Goal: Task Accomplishment & Management: Use online tool/utility

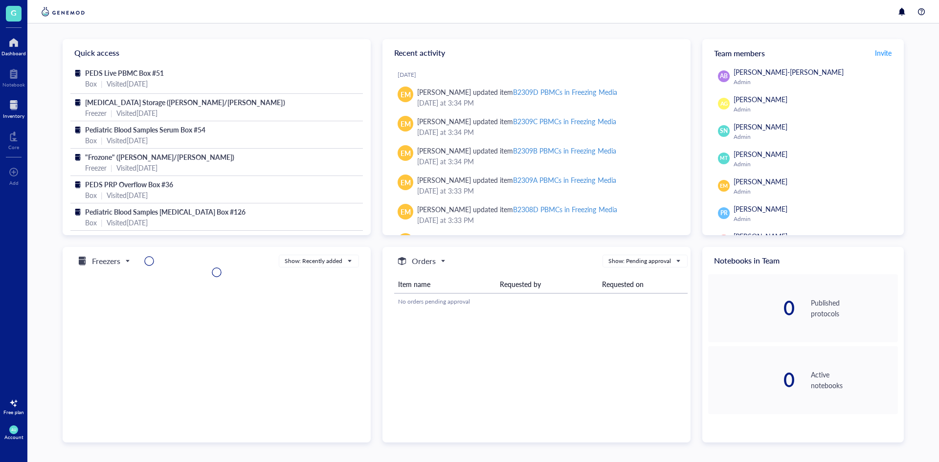
click at [15, 111] on div at bounding box center [14, 105] width 22 height 16
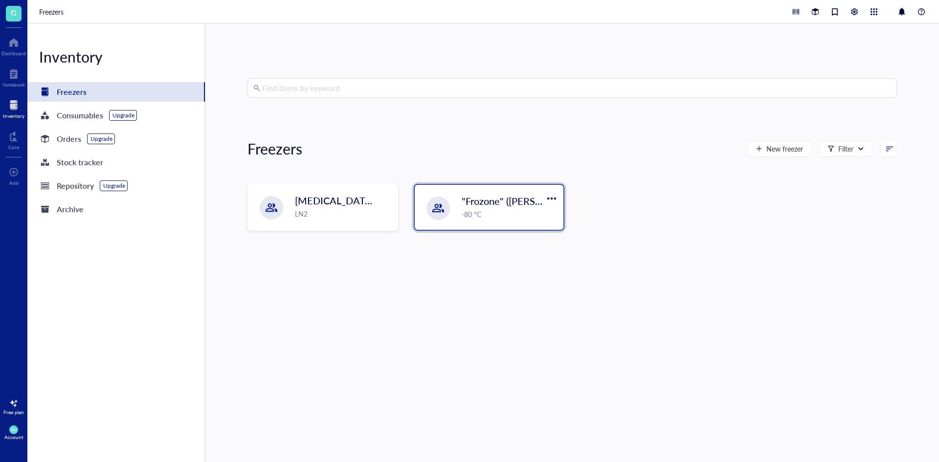
click at [467, 201] on span ""Frozone" ([PERSON_NAME]/[PERSON_NAME])" at bounding box center [567, 201] width 210 height 14
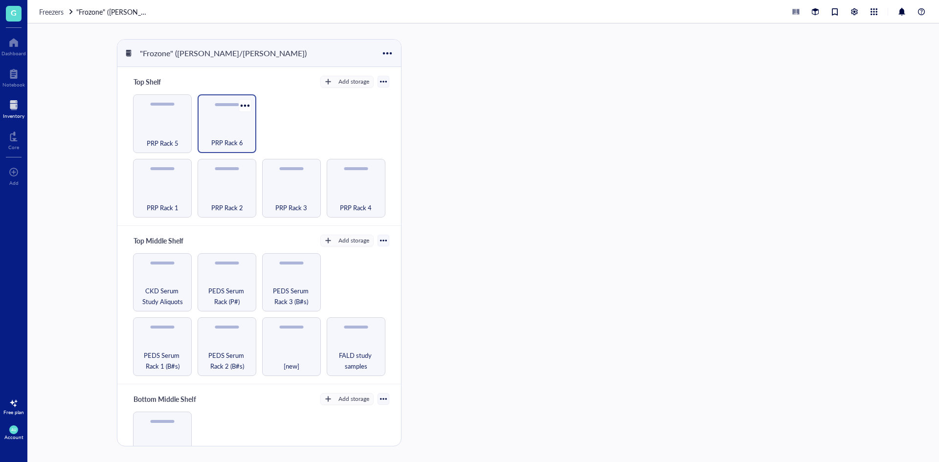
click at [208, 130] on div "PRP Rack 6" at bounding box center [227, 138] width 49 height 22
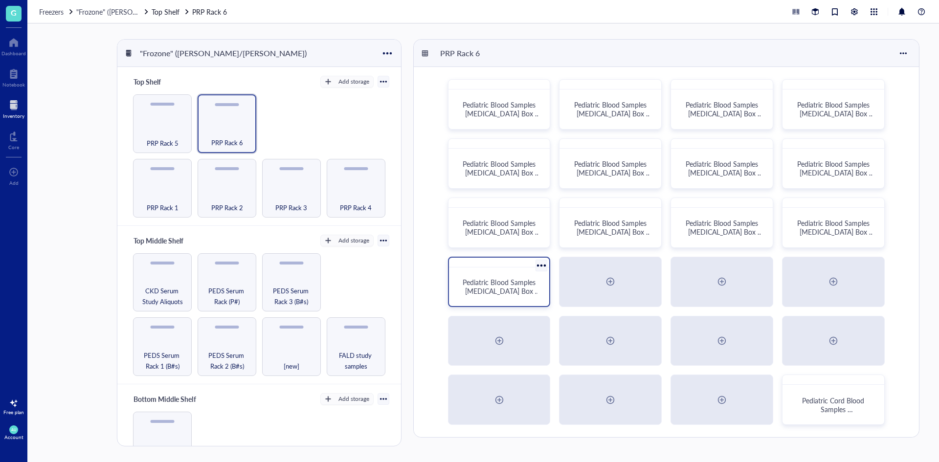
click at [500, 278] on span "Pediatric Blood Samples [MEDICAL_DATA] Box #132" at bounding box center [501, 290] width 77 height 27
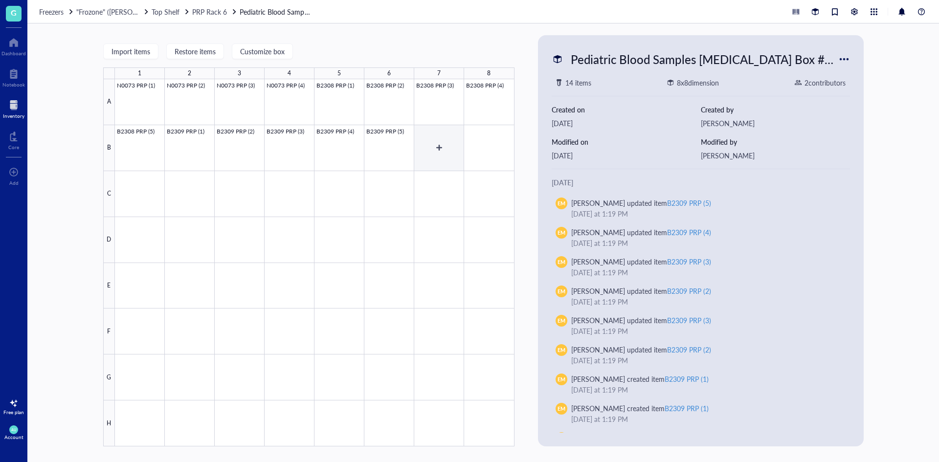
click at [422, 147] on div at bounding box center [315, 262] width 400 height 367
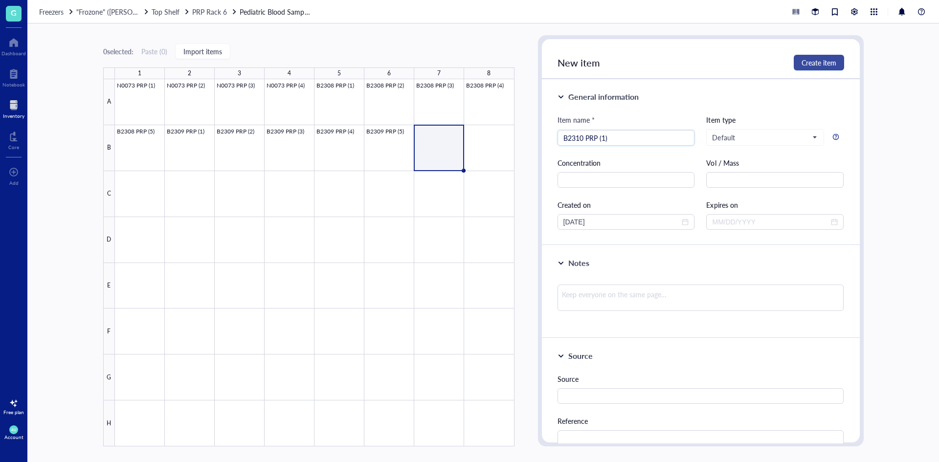
type input "B2310 PRP (1)"
click at [819, 65] on span "Create item" at bounding box center [819, 63] width 35 height 8
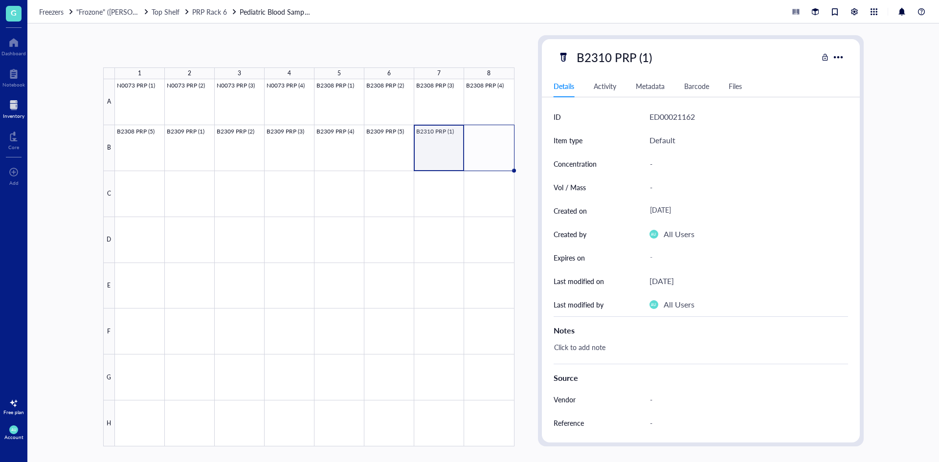
drag, startPoint x: 463, startPoint y: 170, endPoint x: 489, endPoint y: 166, distance: 25.7
click at [0, 0] on div "N0073 PRP (1) N0073 PRP (2) N0073 PRP (3) N0073 PRP (4) B2308 PRP (1) B2308 PRP…" at bounding box center [0, 0] width 0 height 0
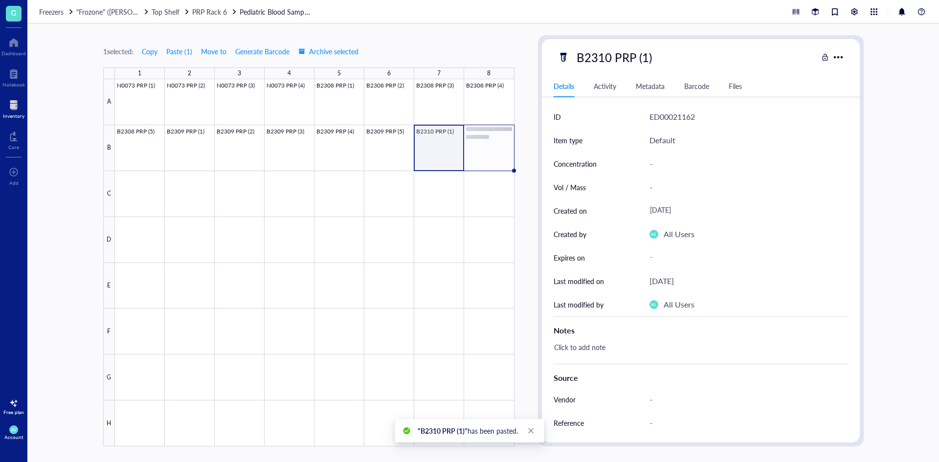
click at [484, 150] on div at bounding box center [315, 262] width 400 height 367
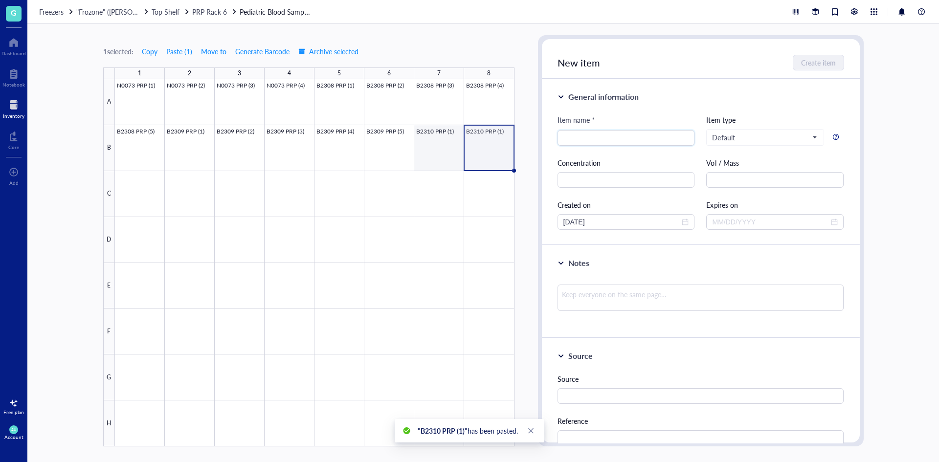
click at [441, 152] on div at bounding box center [315, 262] width 400 height 367
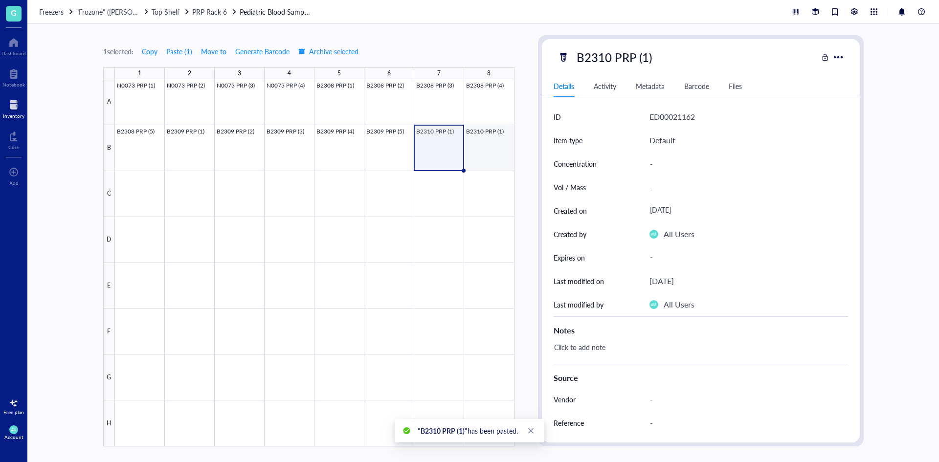
click at [502, 146] on div at bounding box center [315, 262] width 400 height 367
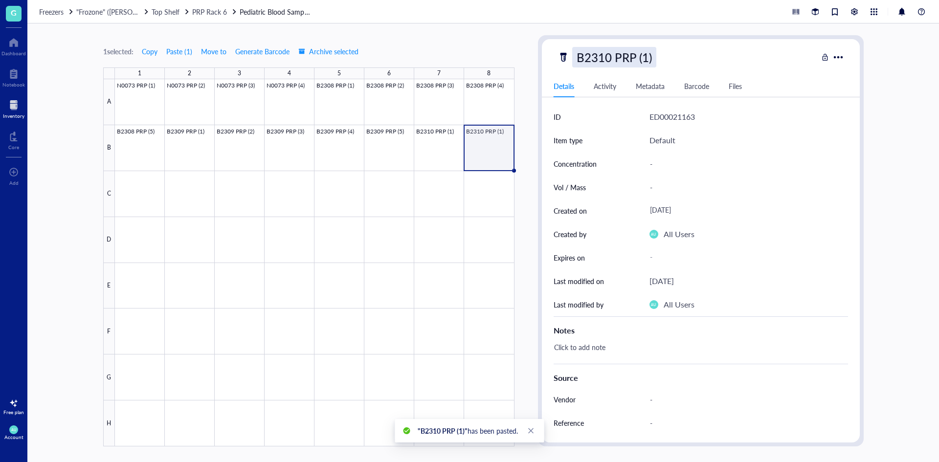
click at [630, 53] on div "B2310 PRP (1)" at bounding box center [614, 57] width 84 height 21
click at [646, 55] on input "B2310 PRP (1)" at bounding box center [624, 57] width 103 height 20
type input "B2310 PRP (2)"
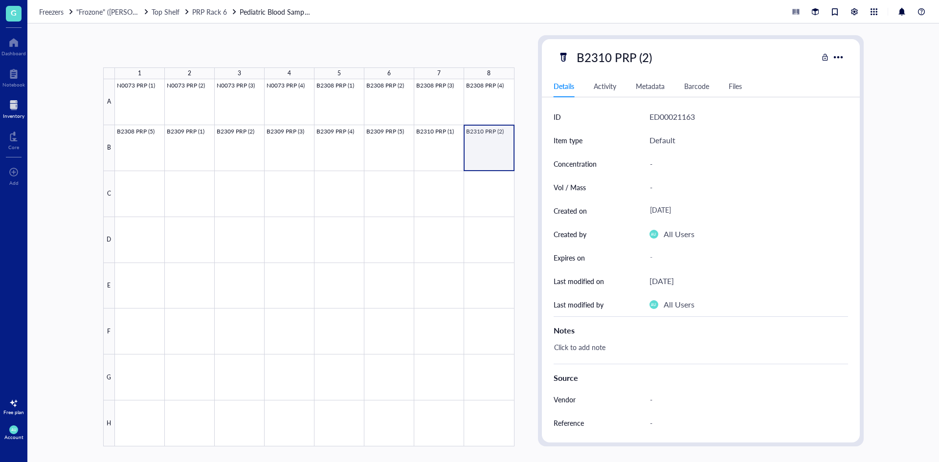
click at [478, 144] on div at bounding box center [315, 262] width 400 height 367
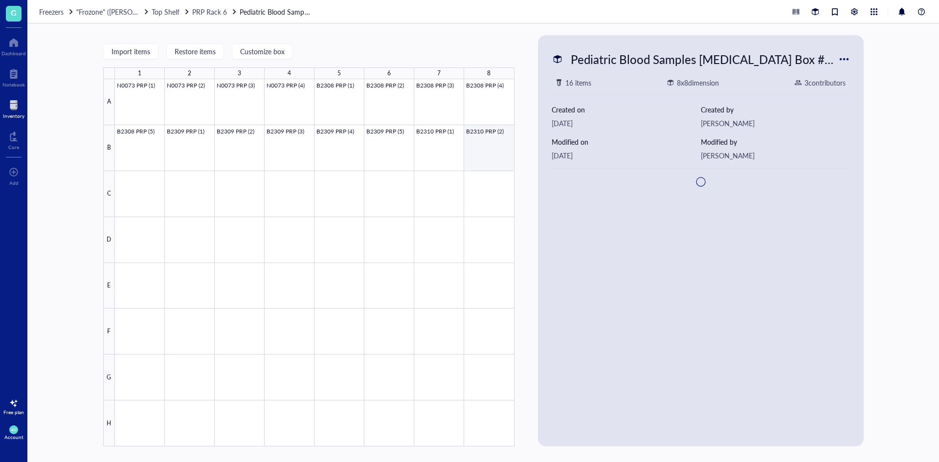
click at [486, 132] on div at bounding box center [315, 262] width 400 height 367
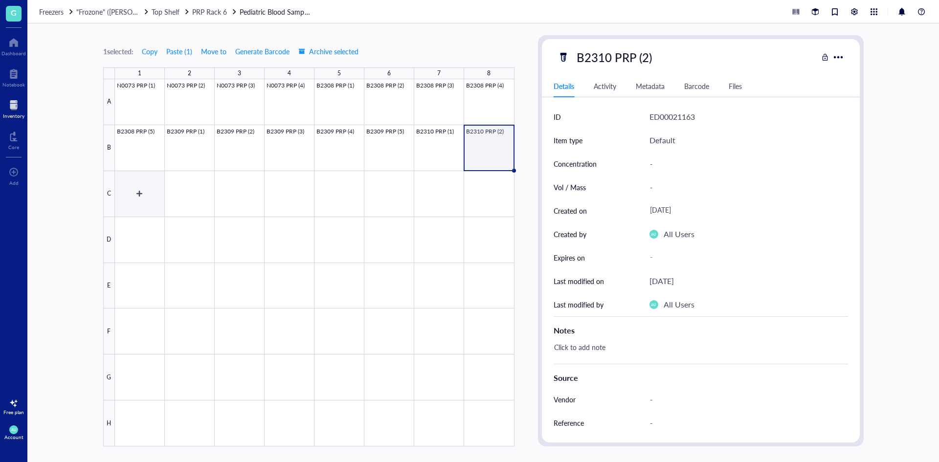
click at [146, 194] on div at bounding box center [315, 262] width 400 height 367
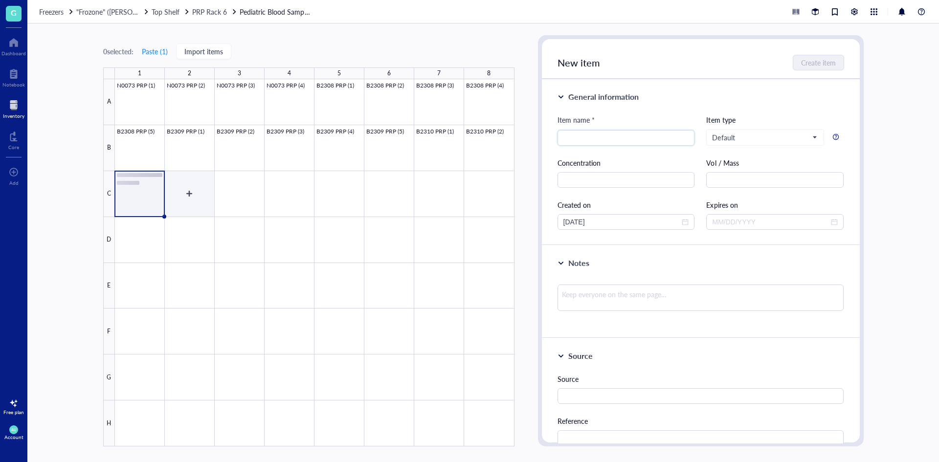
click at [204, 189] on div at bounding box center [315, 262] width 400 height 367
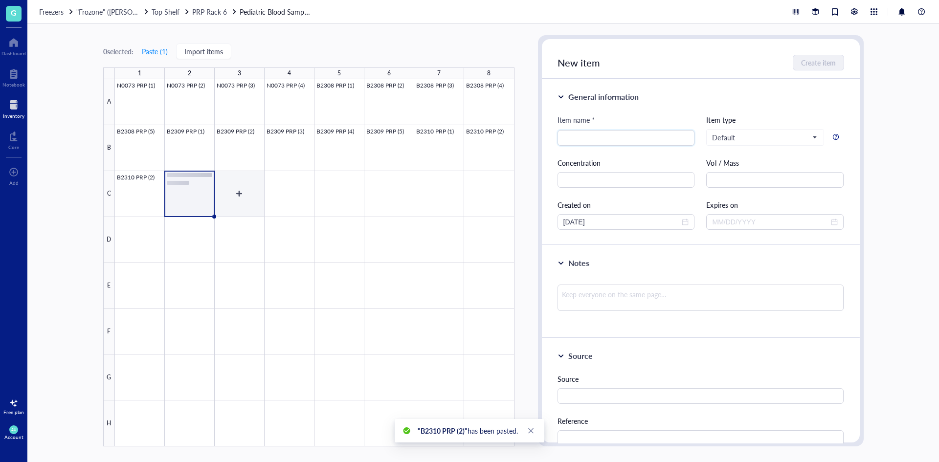
click at [238, 190] on div at bounding box center [315, 262] width 400 height 367
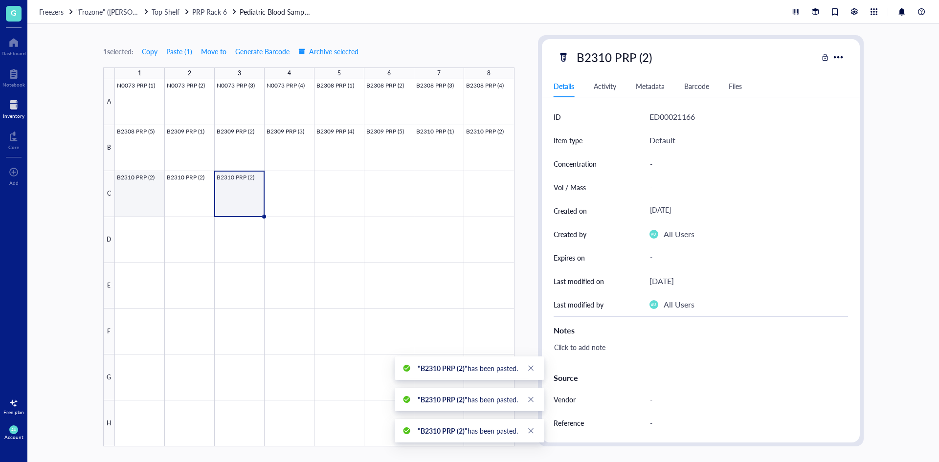
click at [147, 186] on div at bounding box center [315, 262] width 400 height 367
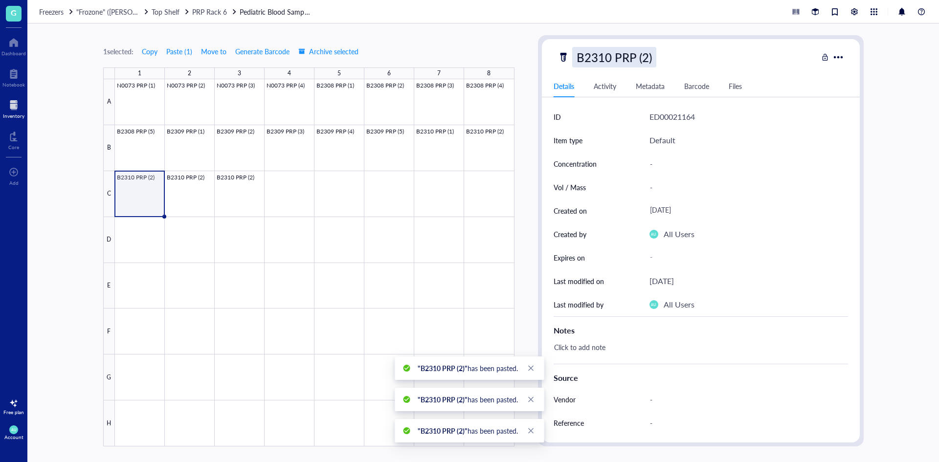
click at [649, 56] on div "B2310 PRP (2)" at bounding box center [614, 57] width 84 height 21
click at [649, 56] on input "B2310 PRP (2)" at bounding box center [624, 57] width 103 height 20
click at [648, 56] on input "B2310 PRP (2)" at bounding box center [624, 57] width 103 height 20
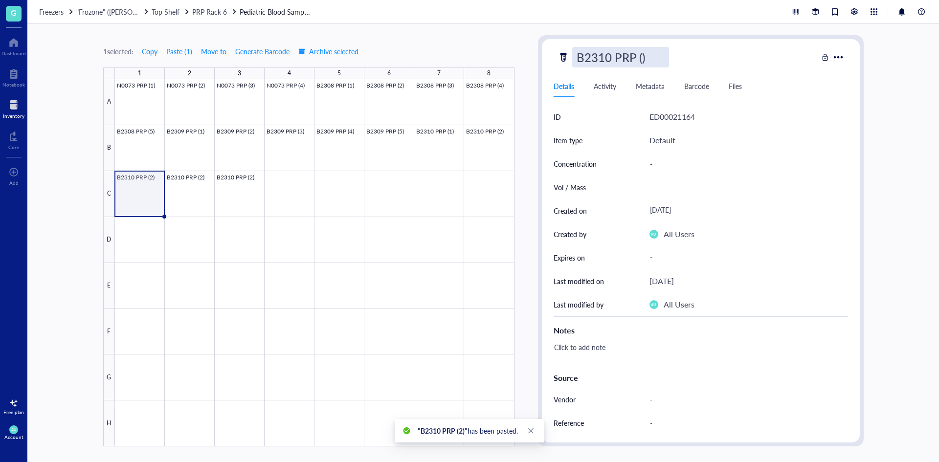
type input "B2310 PRP (3)"
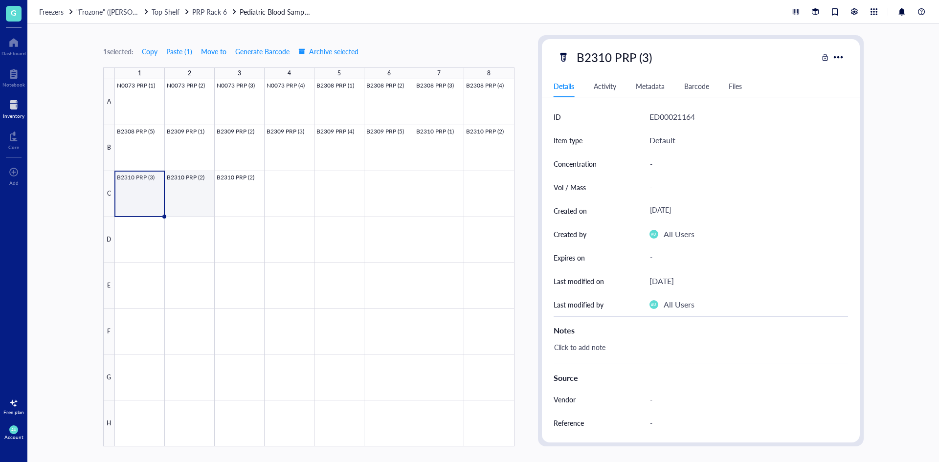
click at [186, 196] on div at bounding box center [315, 262] width 400 height 367
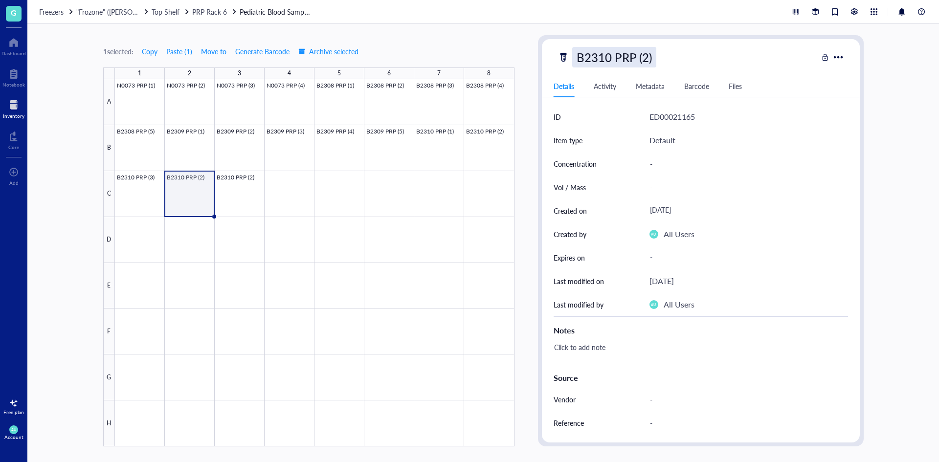
click at [641, 57] on div "B2310 PRP (2)" at bounding box center [614, 57] width 84 height 21
click at [650, 58] on input "B2310 PRP (2)" at bounding box center [624, 57] width 103 height 20
type input "B2310 PRP (4)"
click at [255, 176] on div at bounding box center [315, 262] width 400 height 367
click at [618, 50] on div "B2310 PRP (2)" at bounding box center [614, 57] width 84 height 21
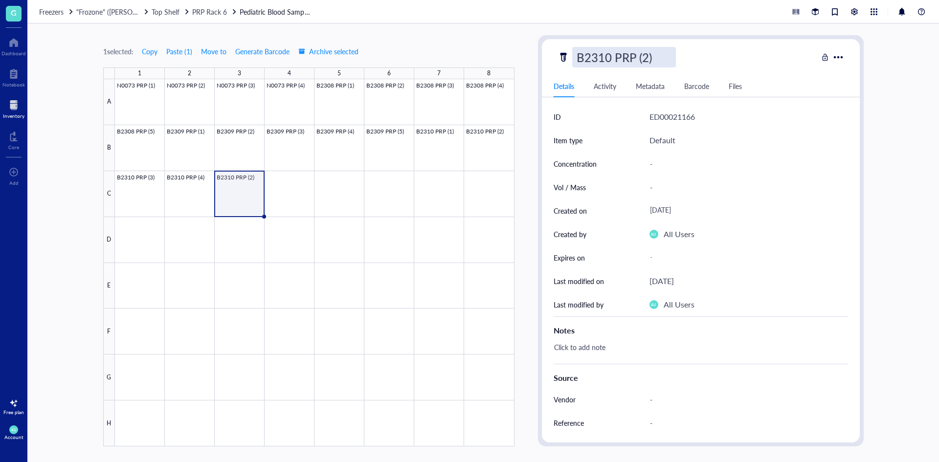
click at [646, 53] on input "B2310 PRP (2)" at bounding box center [624, 57] width 103 height 20
type input "B2310 PRP (5)"
click at [269, 198] on div at bounding box center [315, 262] width 400 height 367
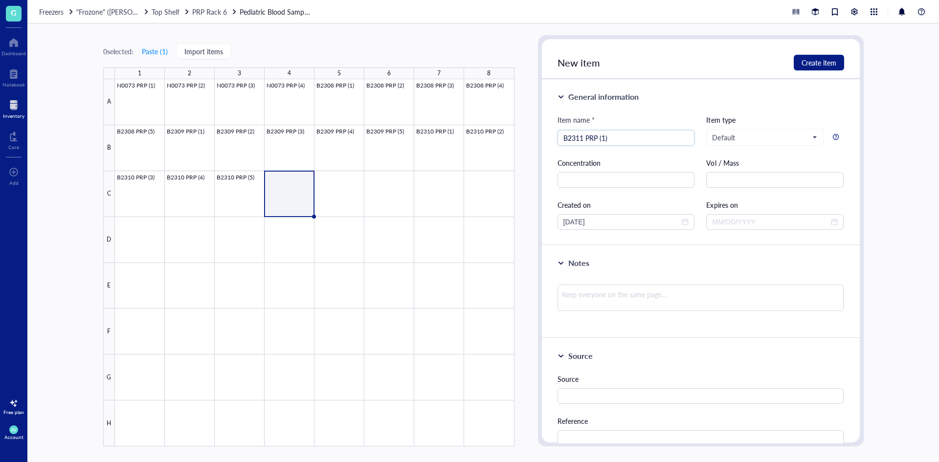
type input "B2311 PRP (1)"
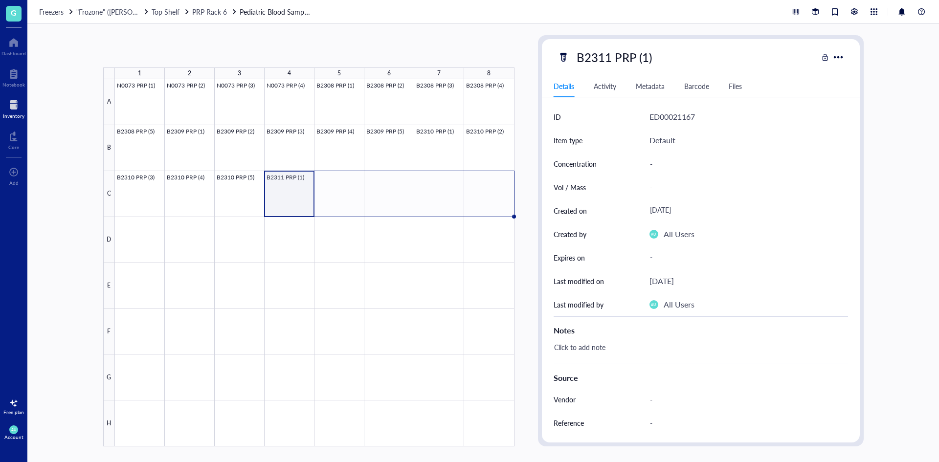
drag, startPoint x: 314, startPoint y: 215, endPoint x: 477, endPoint y: 211, distance: 163.5
click at [0, 0] on div "N0073 PRP (1) N0073 PRP (2) N0073 PRP (3) N0073 PRP (4) B2308 PRP (1) B2308 PRP…" at bounding box center [0, 0] width 0 height 0
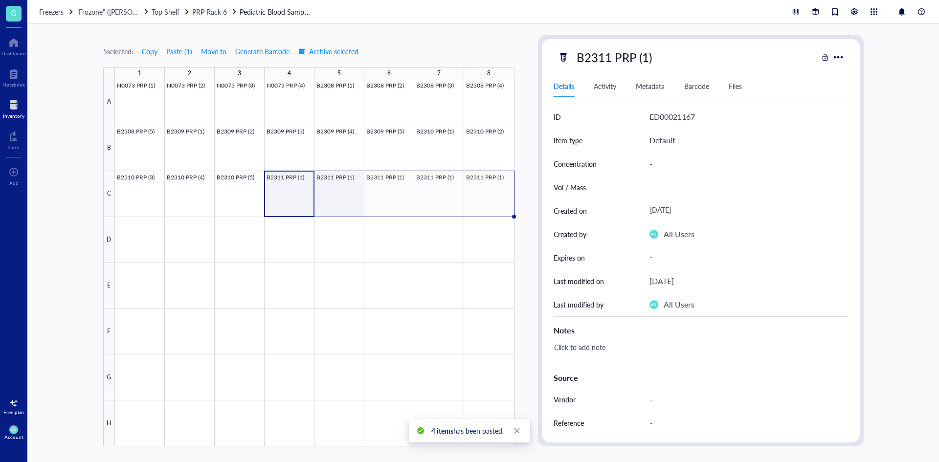
click at [344, 199] on div at bounding box center [315, 262] width 400 height 367
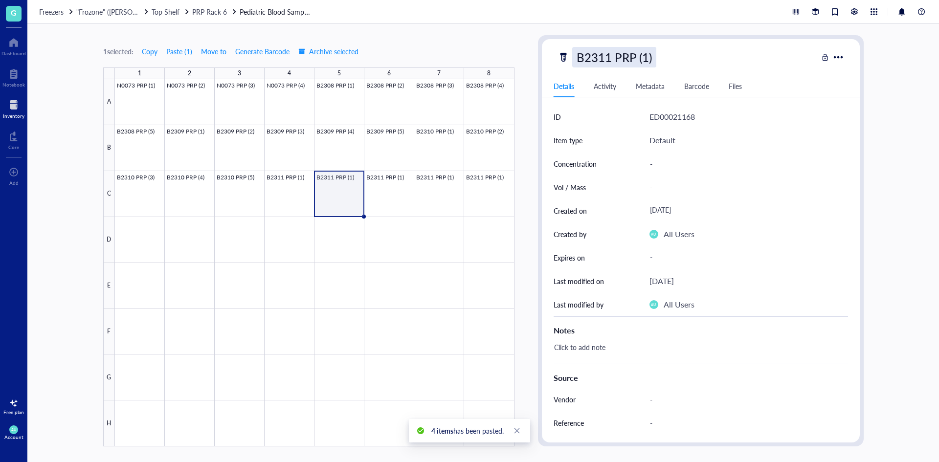
click at [646, 61] on div "B2311 PRP (1)" at bounding box center [614, 57] width 84 height 21
click at [646, 58] on input "B2311 PRP (1)" at bounding box center [624, 57] width 103 height 20
type input "B2311 PRP (2)"
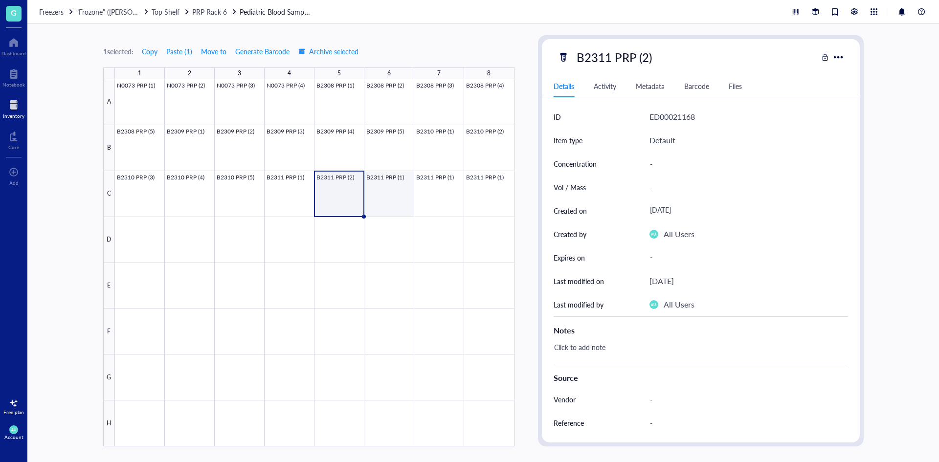
click at [405, 197] on div at bounding box center [315, 262] width 400 height 367
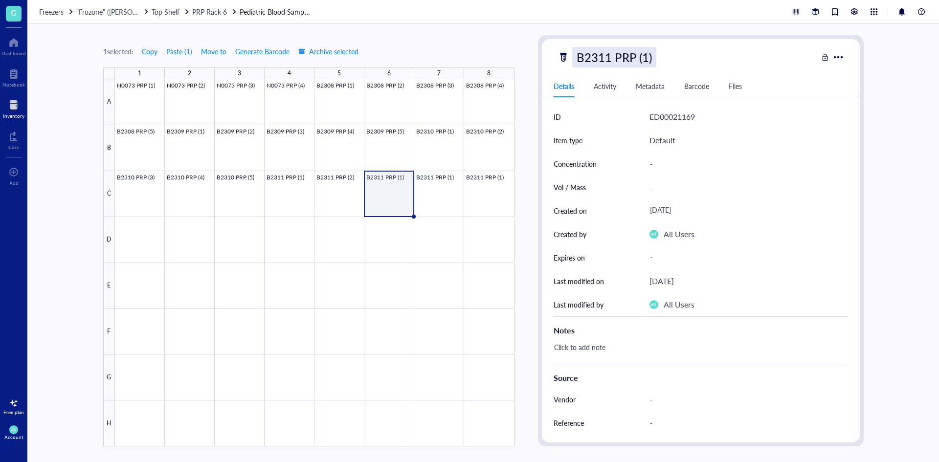
click at [650, 58] on div "B2311 PRP (1)" at bounding box center [614, 57] width 84 height 21
click at [648, 58] on input "B2311 PRP (1)" at bounding box center [624, 57] width 103 height 20
type input "B2311 PRP (3)"
click at [460, 210] on div at bounding box center [315, 262] width 400 height 367
click at [652, 54] on div "B2311 PRP (1)" at bounding box center [614, 57] width 84 height 21
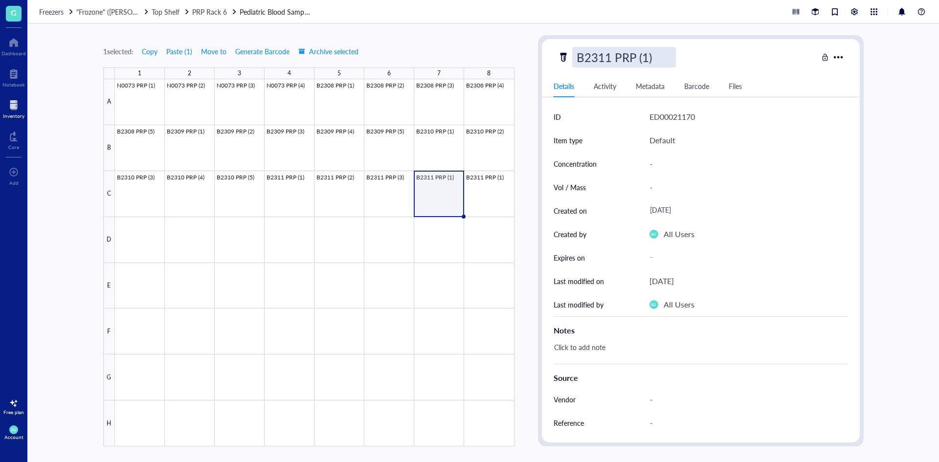
click at [648, 59] on input "B2311 PRP (1)" at bounding box center [624, 57] width 103 height 20
type input "B2311 PRP (4)"
click at [482, 213] on div at bounding box center [315, 262] width 400 height 367
click at [645, 60] on div "B2311 PRP (1)" at bounding box center [614, 57] width 84 height 21
click at [647, 58] on input "B2311 PRP (1)" at bounding box center [624, 57] width 103 height 20
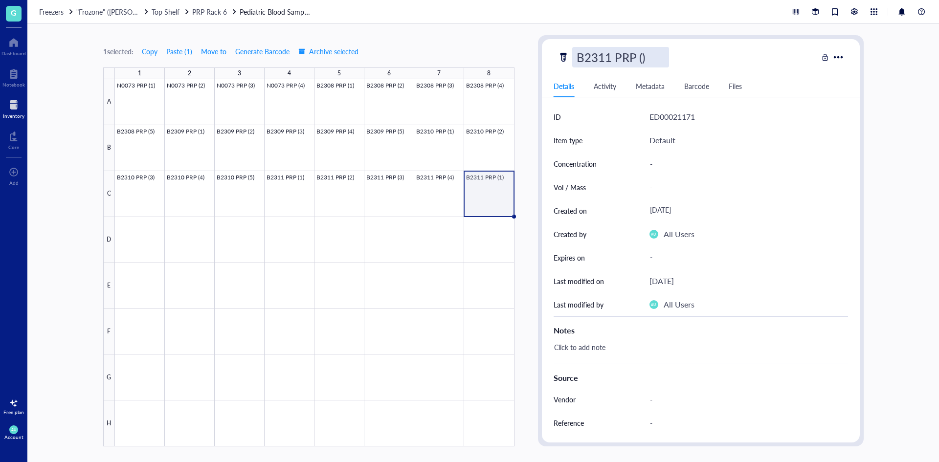
type input "B2311 PRP (5)"
click at [134, 246] on div at bounding box center [315, 262] width 400 height 367
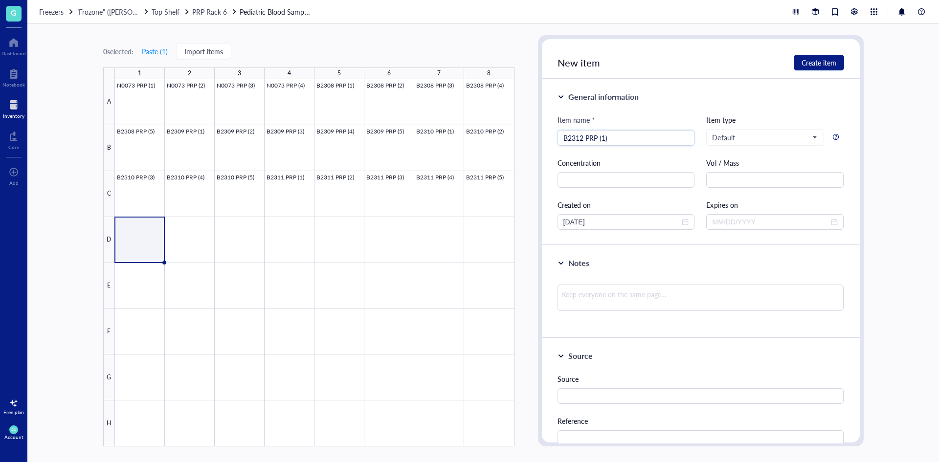
type input "B2312 PRP (1)"
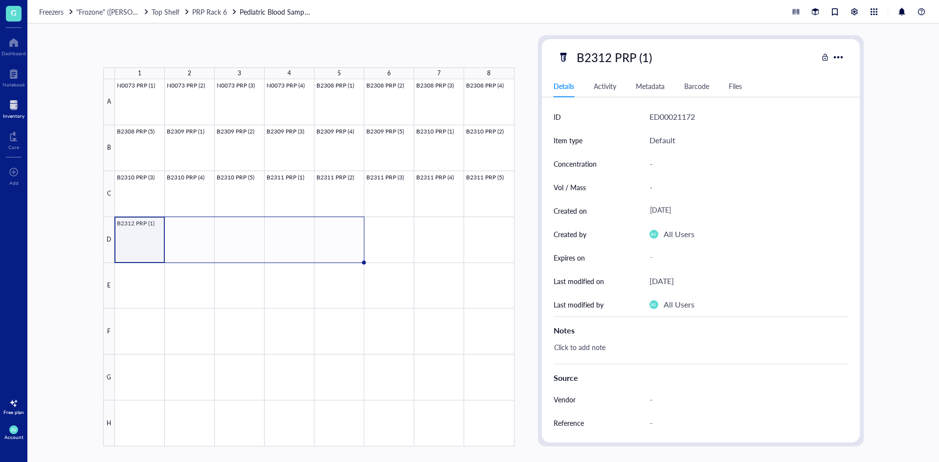
drag, startPoint x: 163, startPoint y: 263, endPoint x: 319, endPoint y: 251, distance: 156.5
click at [0, 0] on div "N0073 PRP (1) N0073 PRP (2) N0073 PRP (3) N0073 PRP (4) B2308 PRP (1) B2308 PRP…" at bounding box center [0, 0] width 0 height 0
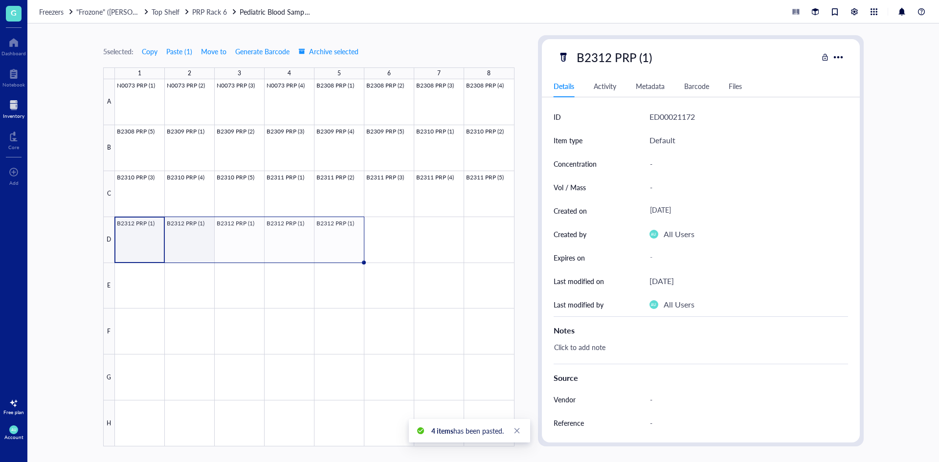
click at [196, 249] on div at bounding box center [315, 262] width 400 height 367
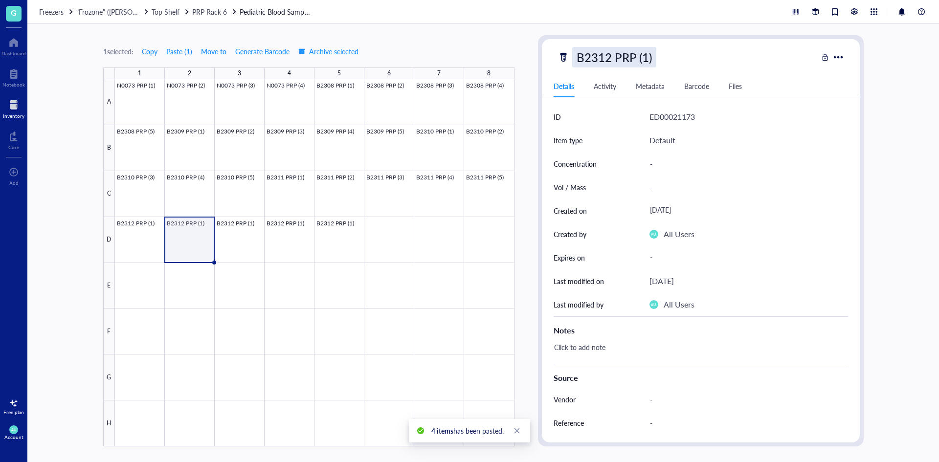
click at [635, 53] on div "B2312 PRP (1)" at bounding box center [614, 57] width 84 height 21
click at [648, 54] on input "B2312 PRP (1)" at bounding box center [624, 57] width 103 height 20
type input "B2312 PRP (2)"
click at [227, 244] on div at bounding box center [315, 262] width 400 height 367
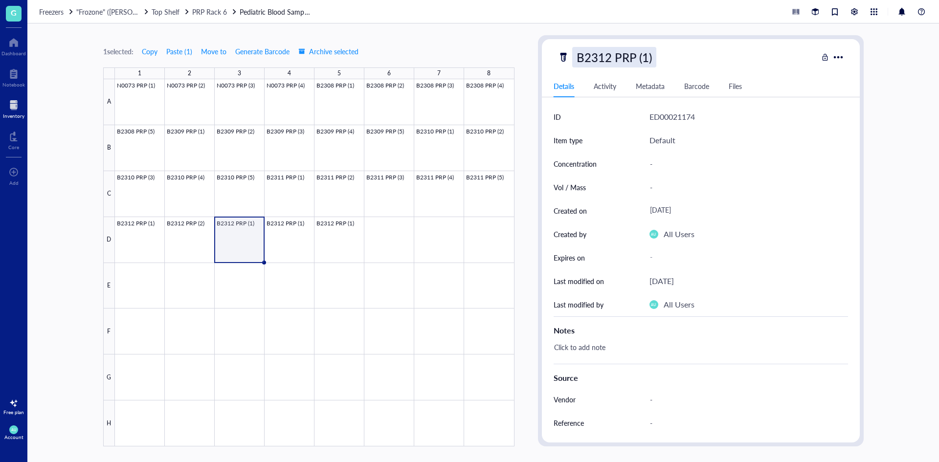
click at [647, 52] on div "B2312 PRP (1)" at bounding box center [614, 57] width 84 height 21
click at [646, 56] on input "B2312 PRP (1)" at bounding box center [624, 57] width 103 height 20
type input "B2312 PRP (3)"
click at [293, 237] on div at bounding box center [315, 262] width 400 height 367
click at [652, 54] on div "B2312 PRP (1)" at bounding box center [614, 57] width 84 height 21
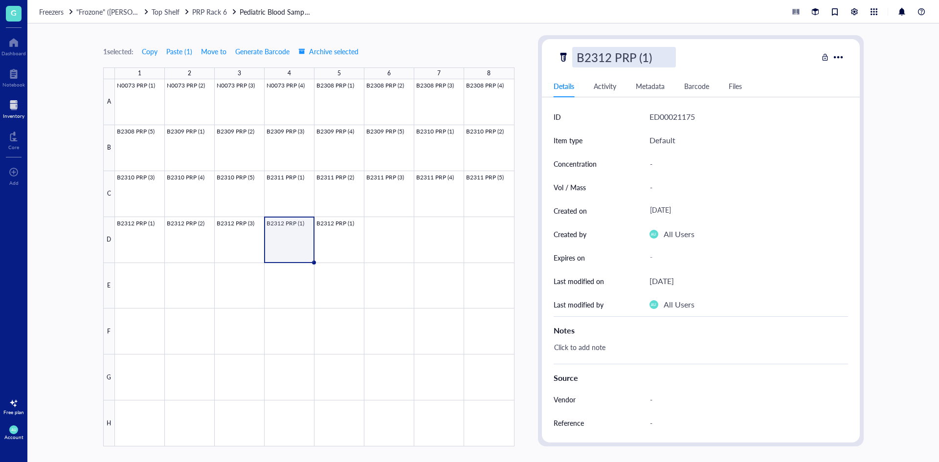
click at [649, 57] on input "B2312 PRP (1)" at bounding box center [624, 57] width 103 height 20
type input "B2312 PRP (4)"
click at [361, 252] on div at bounding box center [315, 262] width 400 height 367
click at [654, 52] on div "B2312 PRP (1)" at bounding box center [614, 57] width 84 height 21
click at [649, 54] on input "B2312 PRP (1)" at bounding box center [624, 57] width 103 height 20
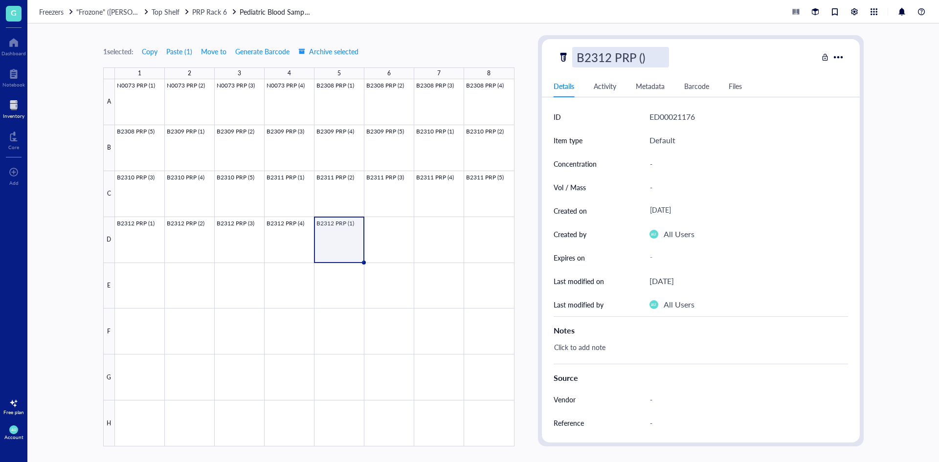
type input "B2312 PRP (5)"
click at [202, 14] on span "PRP Rack 6" at bounding box center [209, 12] width 35 height 10
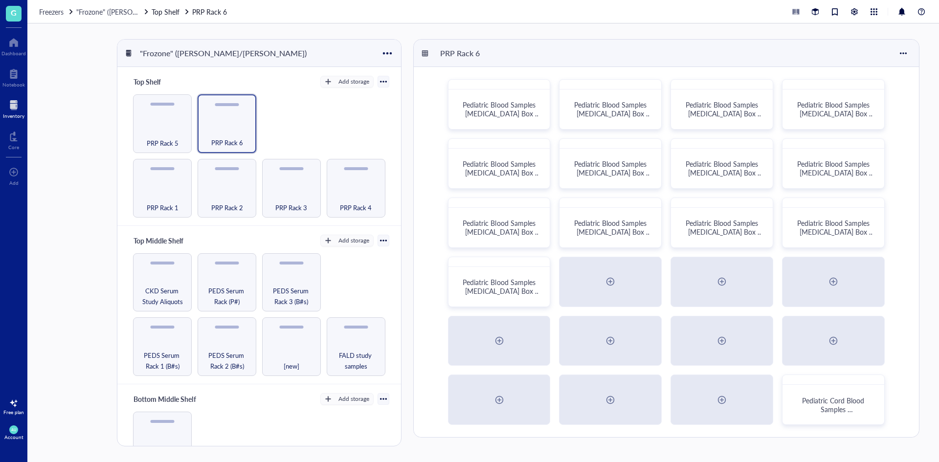
scroll to position [77, 0]
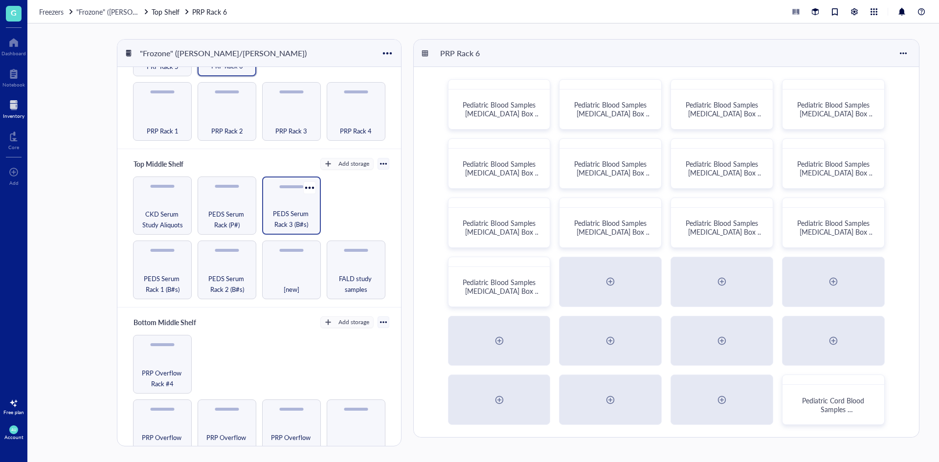
click at [291, 208] on span "PEDS Serum Rack 3 (B#s)" at bounding box center [291, 219] width 49 height 22
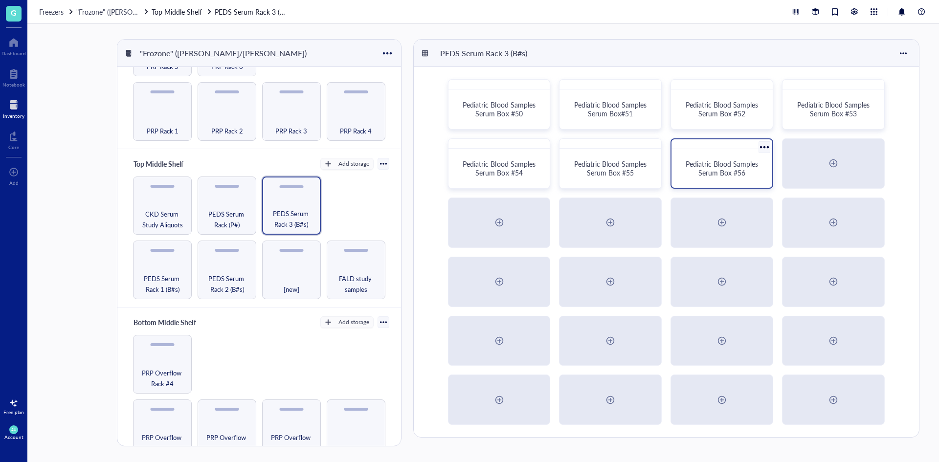
click at [727, 172] on span "Pediatric Blood Samples Serum Box #56" at bounding box center [723, 168] width 74 height 19
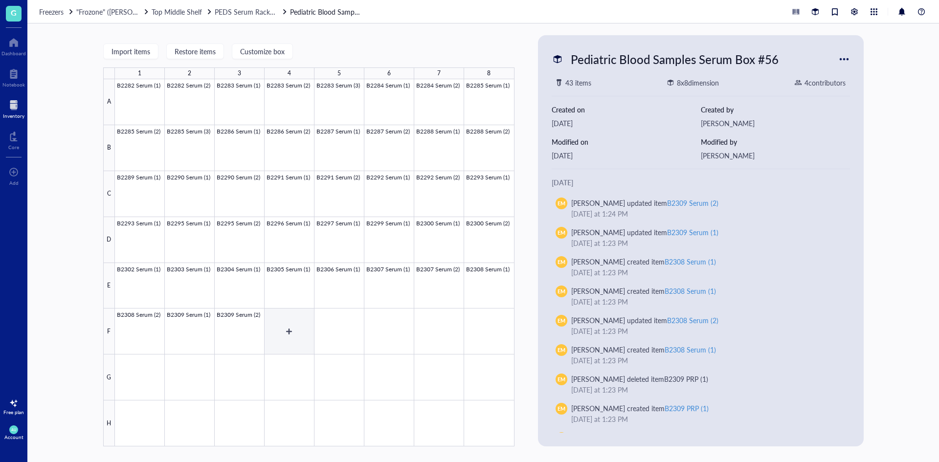
click at [290, 334] on div at bounding box center [315, 262] width 400 height 367
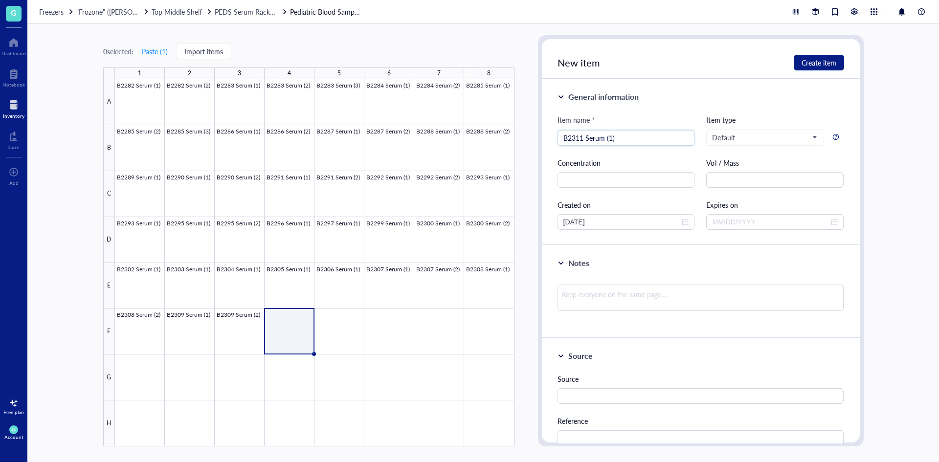
type input "B2311 Serum (1)"
drag, startPoint x: 313, startPoint y: 351, endPoint x: 344, endPoint y: 351, distance: 31.3
click at [344, 351] on div at bounding box center [315, 262] width 400 height 367
click at [290, 342] on div at bounding box center [315, 262] width 400 height 367
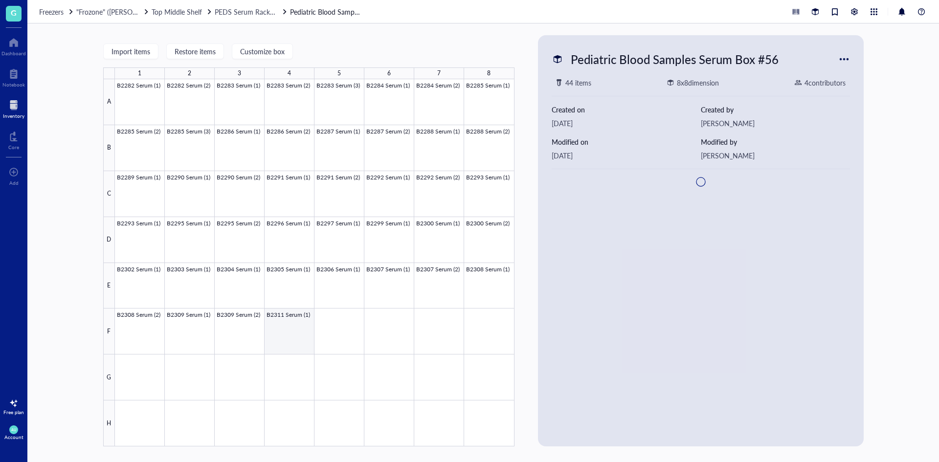
click at [309, 348] on div at bounding box center [315, 262] width 400 height 367
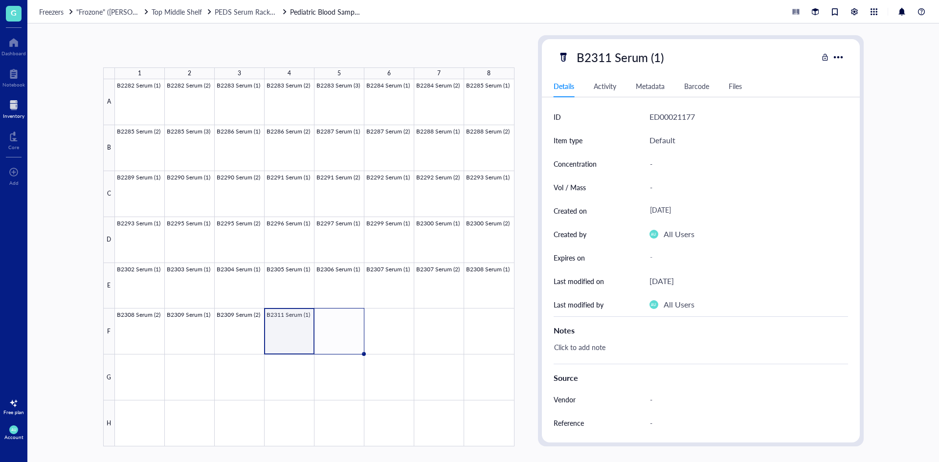
drag, startPoint x: 311, startPoint y: 351, endPoint x: 340, endPoint y: 355, distance: 29.2
click at [0, 0] on div "B2282 Serum (1) B2282 Serum (2) B2283 Serum (1) B2283 Serum (2) B2283 Serum (3)…" at bounding box center [0, 0] width 0 height 0
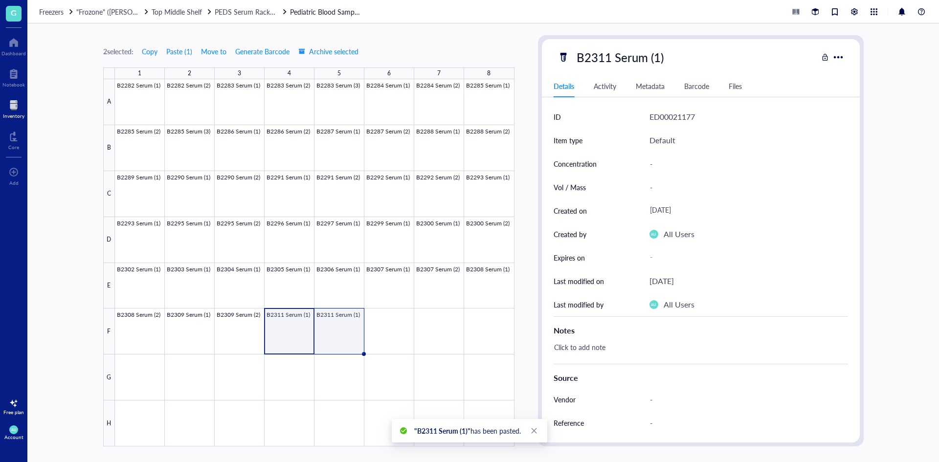
click at [346, 341] on div at bounding box center [315, 262] width 400 height 367
click at [638, 62] on div "B2311 Serum (1)" at bounding box center [620, 57] width 96 height 21
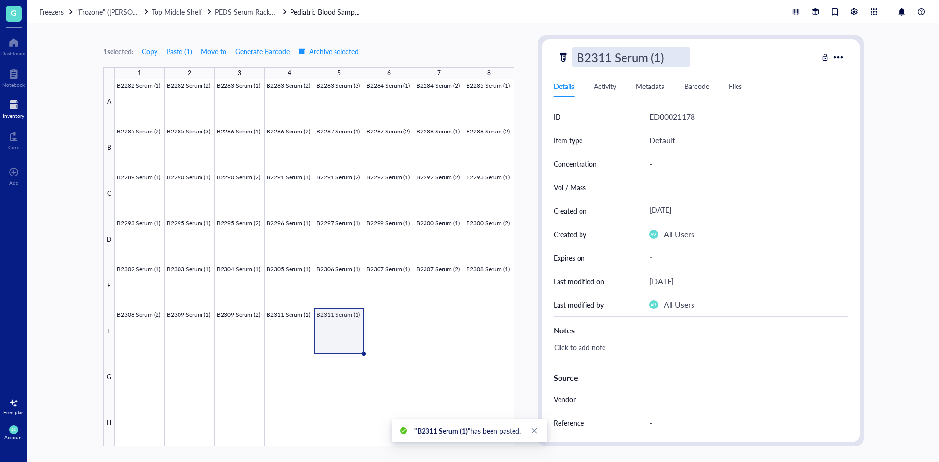
click at [658, 58] on input "B2311 Serum (1)" at bounding box center [631, 57] width 116 height 20
type input "B2311 Serum (2)"
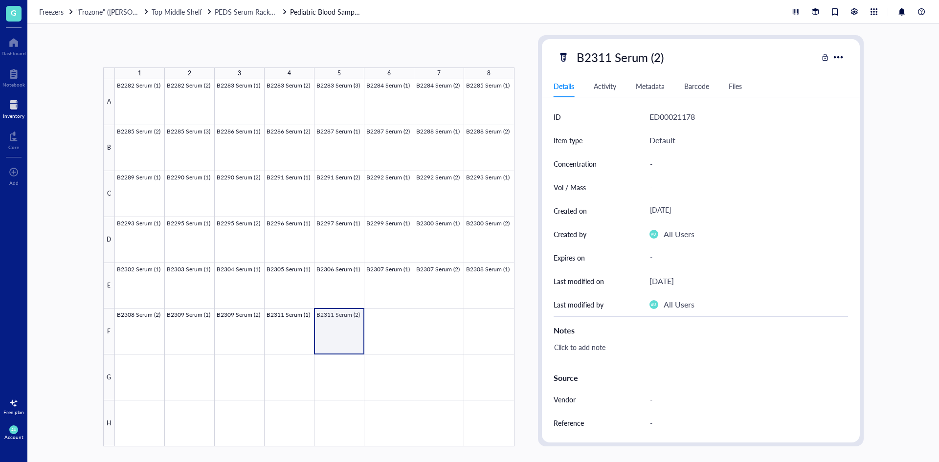
click at [364, 349] on div at bounding box center [315, 262] width 400 height 367
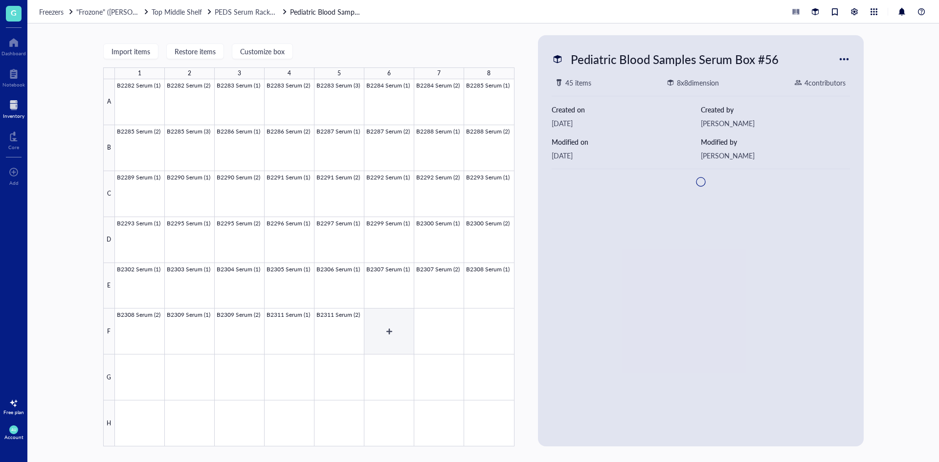
click at [376, 338] on div at bounding box center [315, 262] width 400 height 367
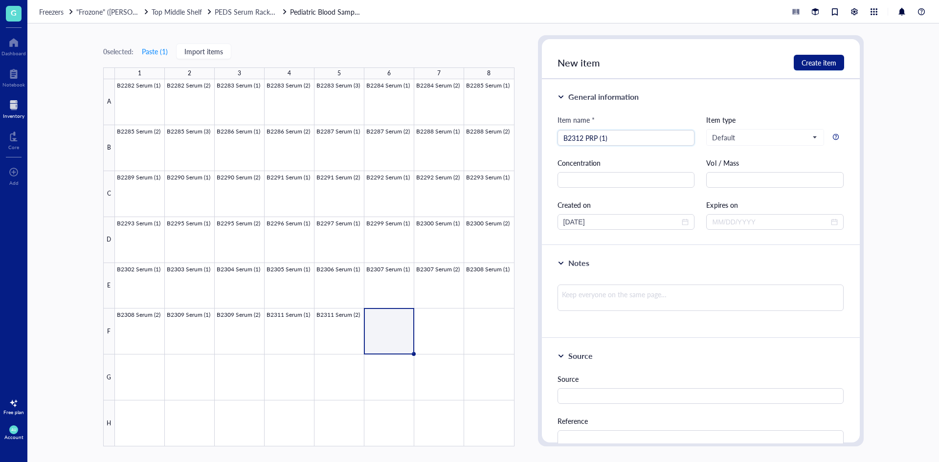
type input "B2312 PRP (1)"
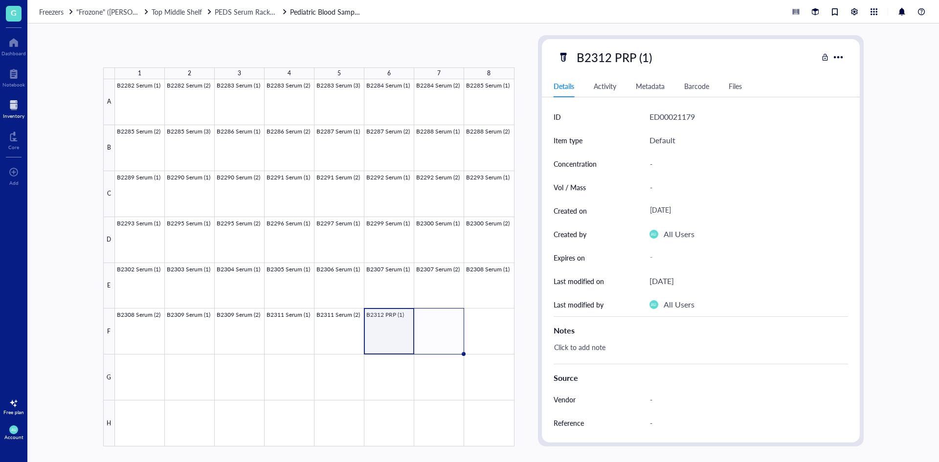
drag, startPoint x: 414, startPoint y: 354, endPoint x: 442, endPoint y: 351, distance: 28.0
click at [0, 0] on div "B2282 Serum (1) B2282 Serum (2) B2283 Serum (1) B2283 Serum (2) B2283 Serum (3)…" at bounding box center [0, 0] width 0 height 0
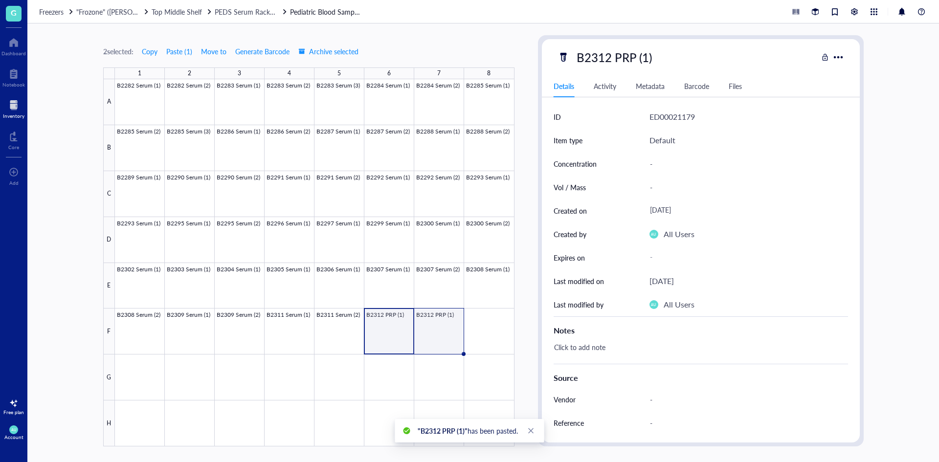
click at [441, 342] on div at bounding box center [315, 262] width 400 height 367
click at [635, 57] on div "B2312 PRP (1)" at bounding box center [614, 57] width 84 height 21
click at [646, 54] on input "B2312 PRP (1)" at bounding box center [624, 57] width 103 height 20
type input "B2312 PRP (2)"
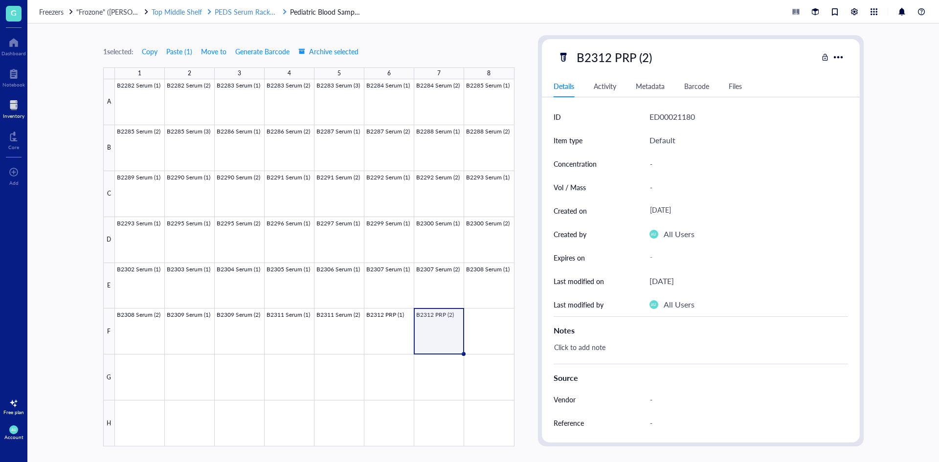
click at [256, 17] on div "PEDS Serum Rack 3 (B#s)" at bounding box center [246, 11] width 63 height 11
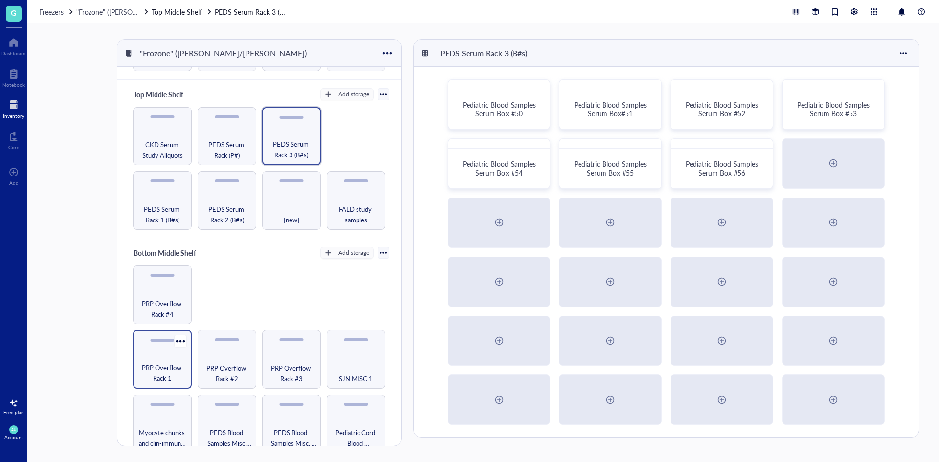
scroll to position [147, 0]
click at [164, 301] on span "PRP Overflow Rack #4" at bounding box center [162, 308] width 49 height 22
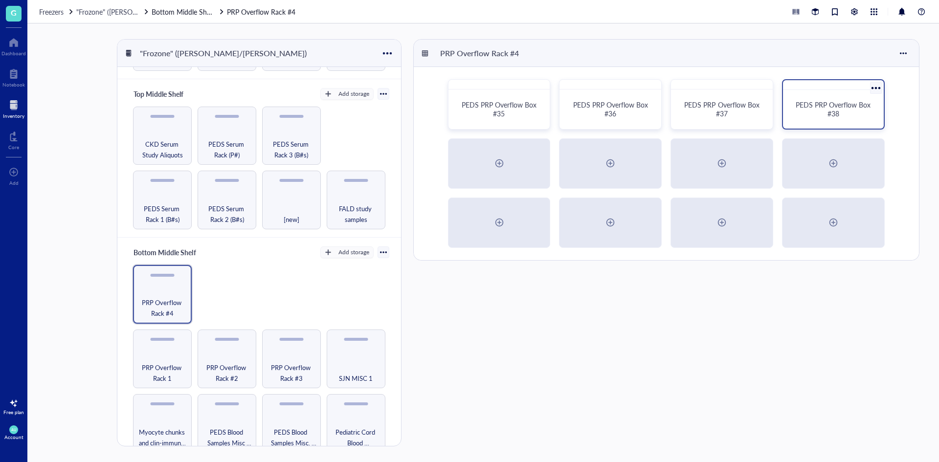
click at [826, 105] on span "PEDS PRP Overflow Box #38" at bounding box center [834, 109] width 77 height 19
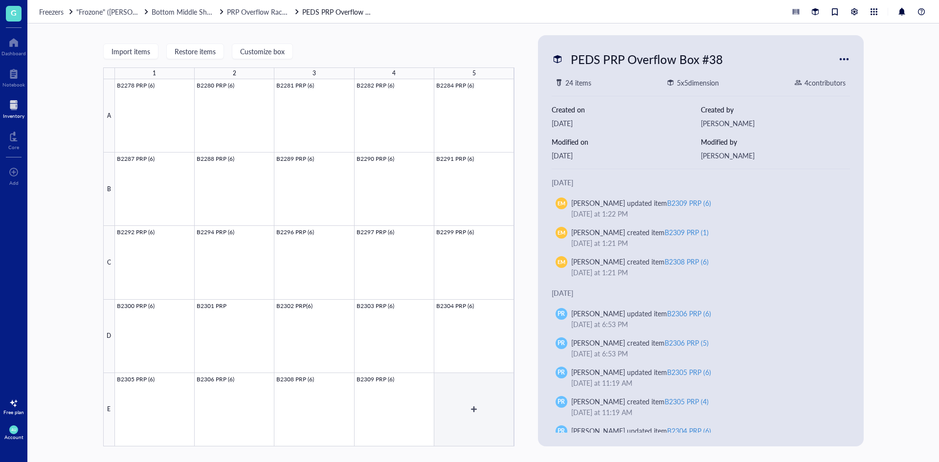
click at [468, 382] on div at bounding box center [315, 262] width 400 height 367
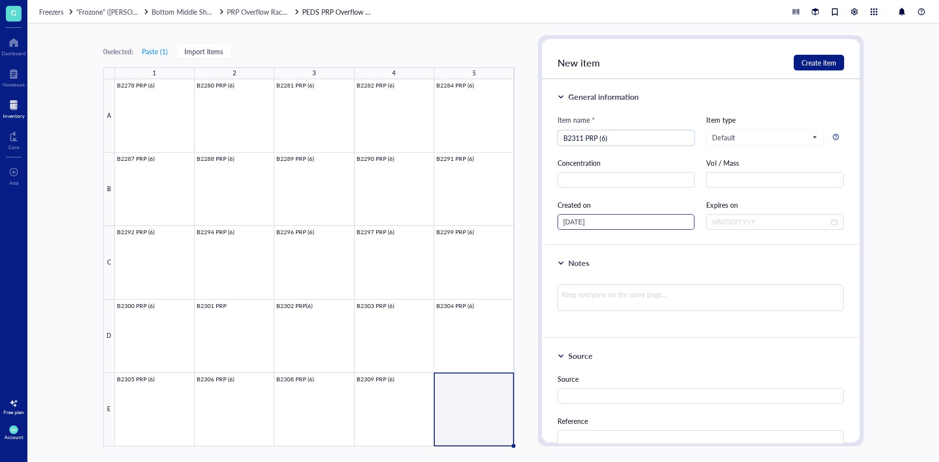
type input "B2311 PRP (6)"
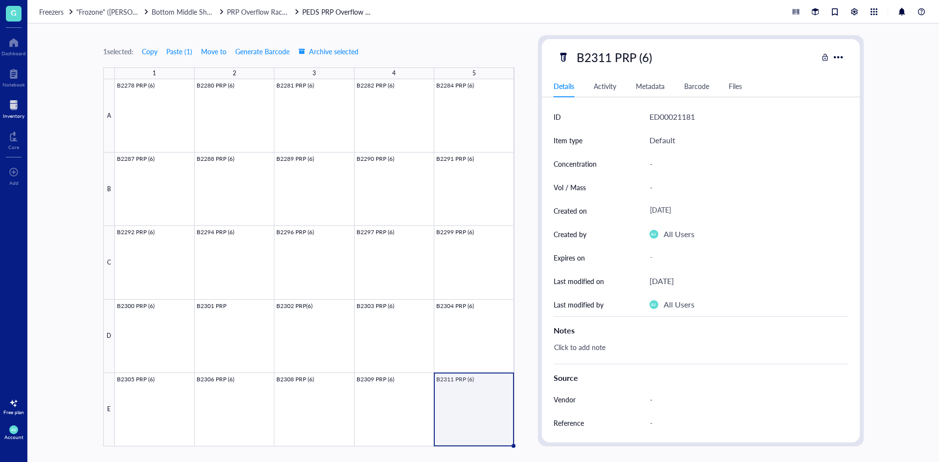
click at [450, 401] on div at bounding box center [315, 262] width 400 height 367
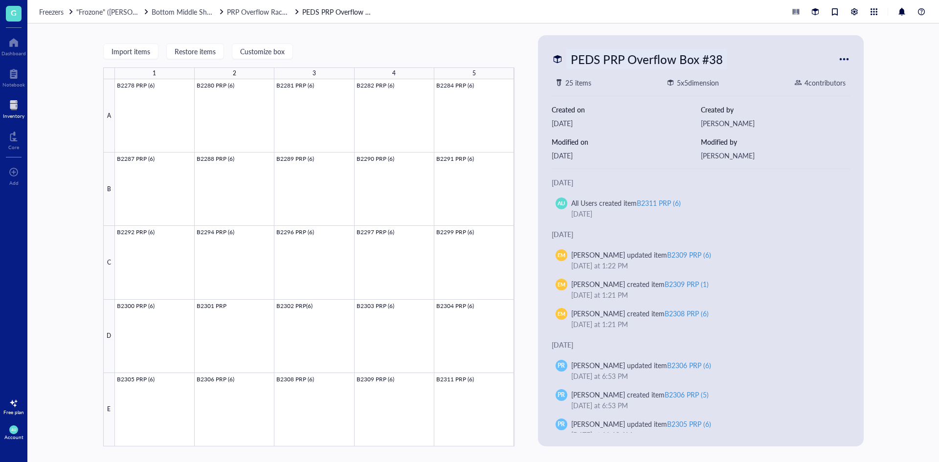
click at [628, 61] on div "PEDS PRP Overflow Box #38" at bounding box center [647, 59] width 161 height 21
drag, startPoint x: 667, startPoint y: 54, endPoint x: 739, endPoint y: 56, distance: 72.4
click at [739, 56] on input "PEDS PRP Overflow Box #38" at bounding box center [659, 59] width 185 height 20
click at [274, 11] on span "PRP Overflow Rack #4" at bounding box center [261, 12] width 68 height 10
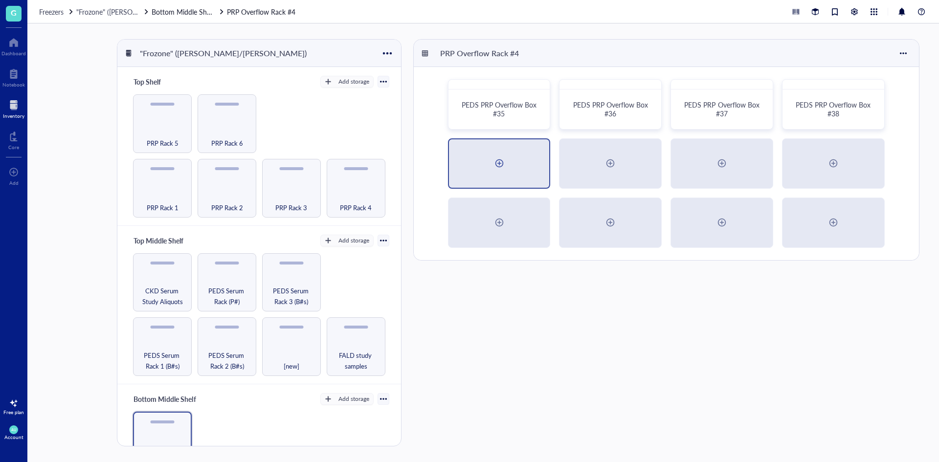
click at [501, 174] on div at bounding box center [499, 163] width 101 height 48
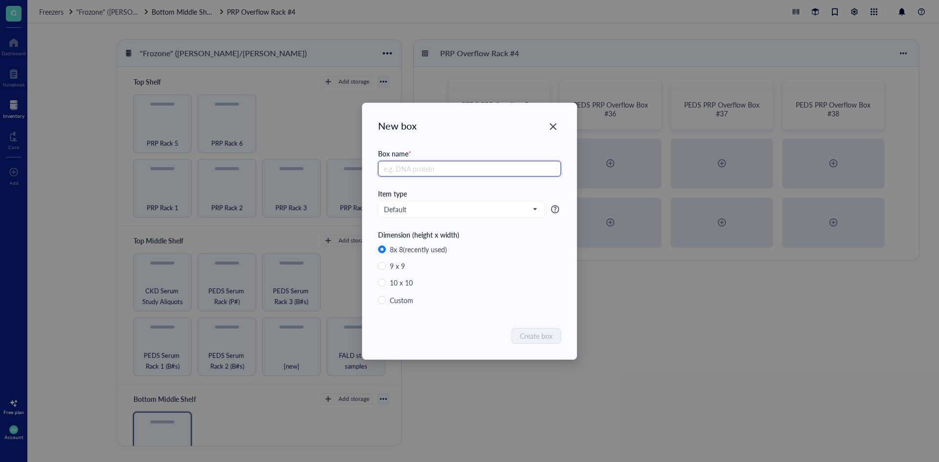
paste input "PEDS PRP Overflow Box #38"
type input "PEDS PRP Overflow Box #39"
click at [543, 342] on button "Create box" at bounding box center [537, 336] width 48 height 16
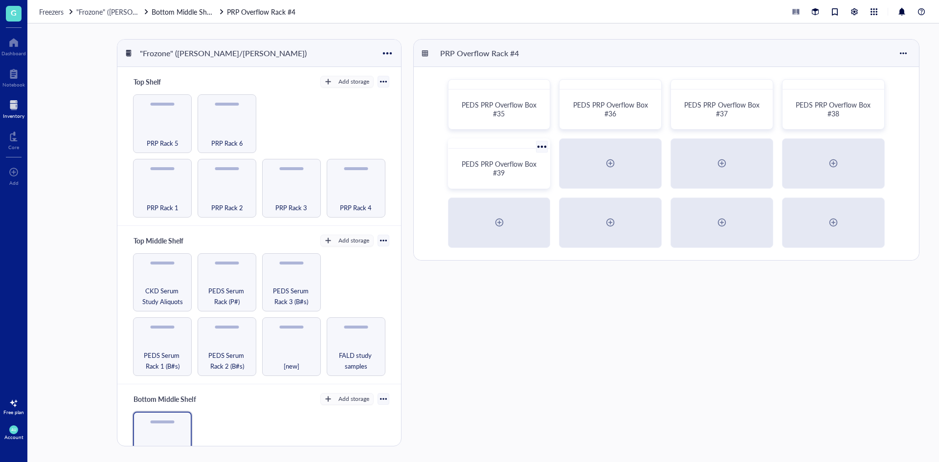
click at [502, 181] on div "PEDS PRP Overflow Box #39" at bounding box center [500, 169] width 94 height 32
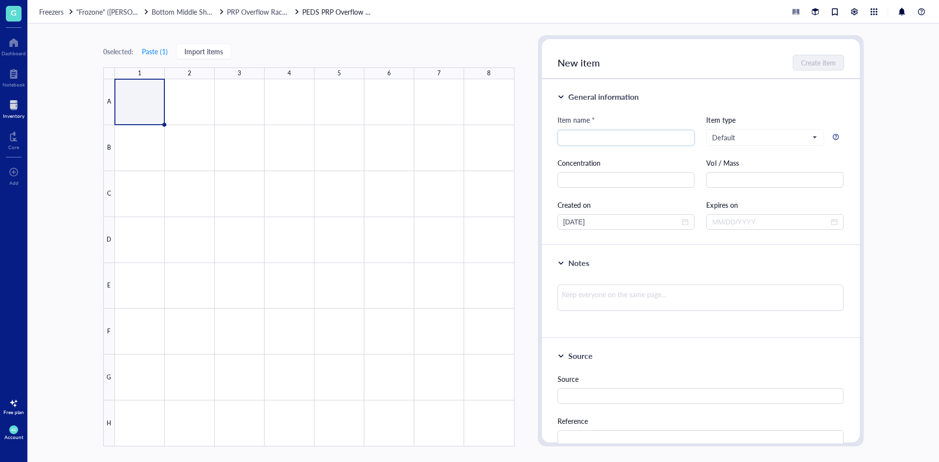
click at [142, 118] on div at bounding box center [315, 262] width 400 height 367
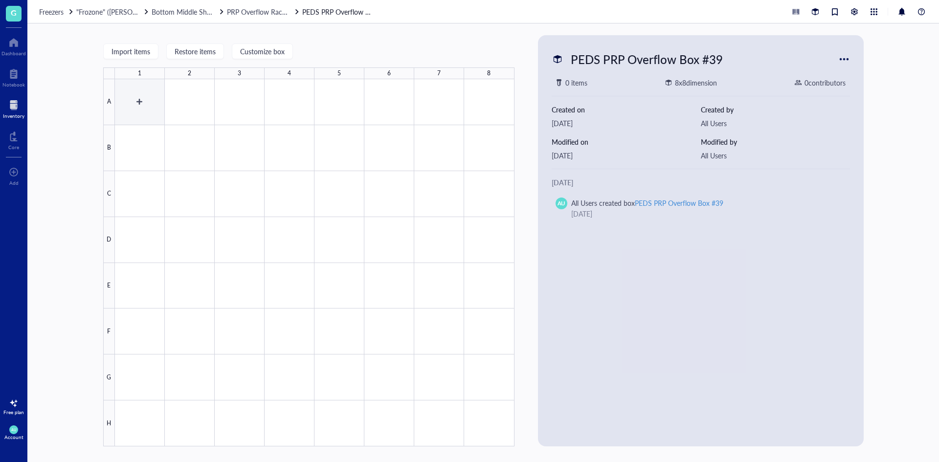
click at [136, 99] on div at bounding box center [315, 262] width 400 height 367
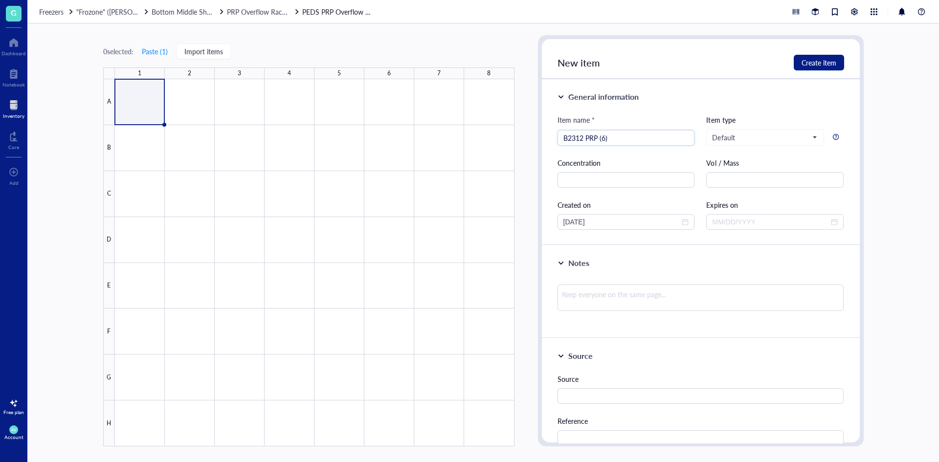
type input "B2312 PRP (6)"
